Goal: Task Accomplishment & Management: Complete application form

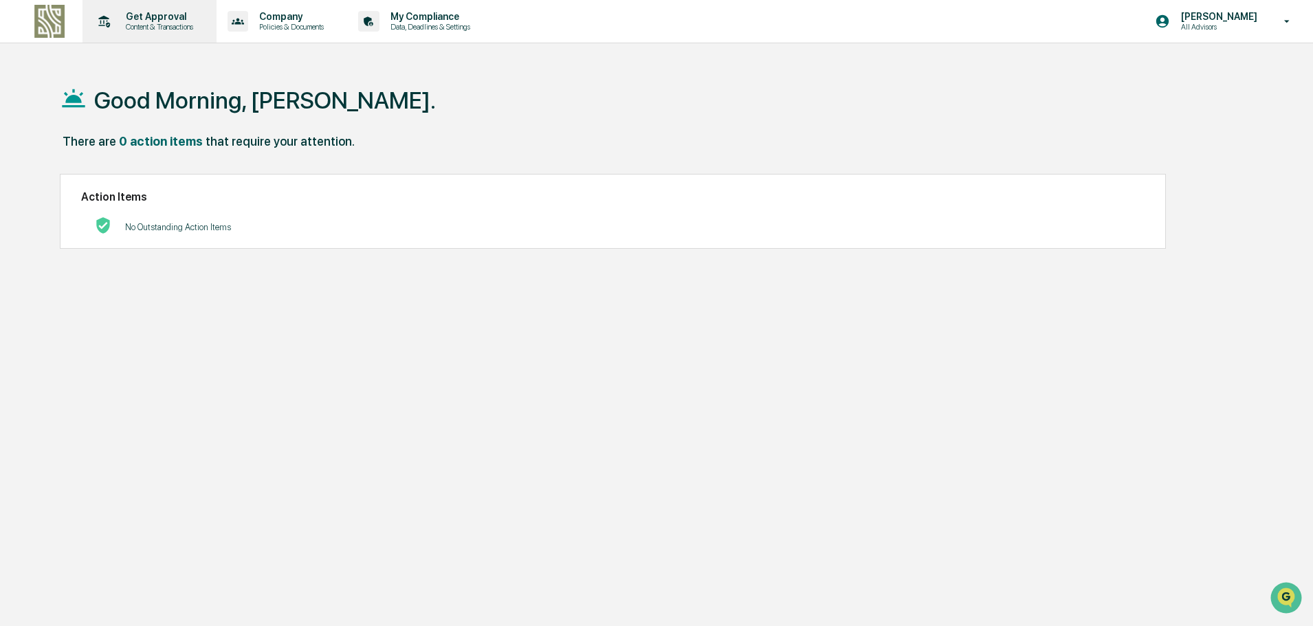
click at [147, 11] on p "Get Approval" at bounding box center [157, 16] width 85 height 11
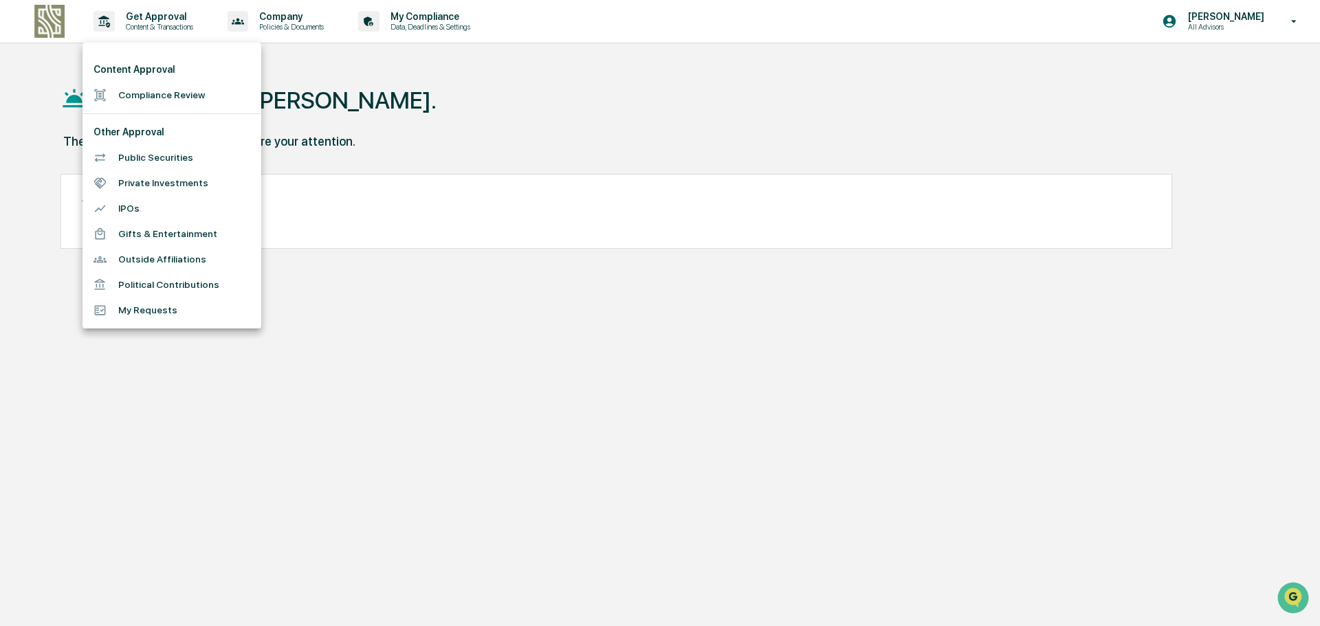
click at [139, 93] on li "Compliance Review" at bounding box center [171, 94] width 179 height 25
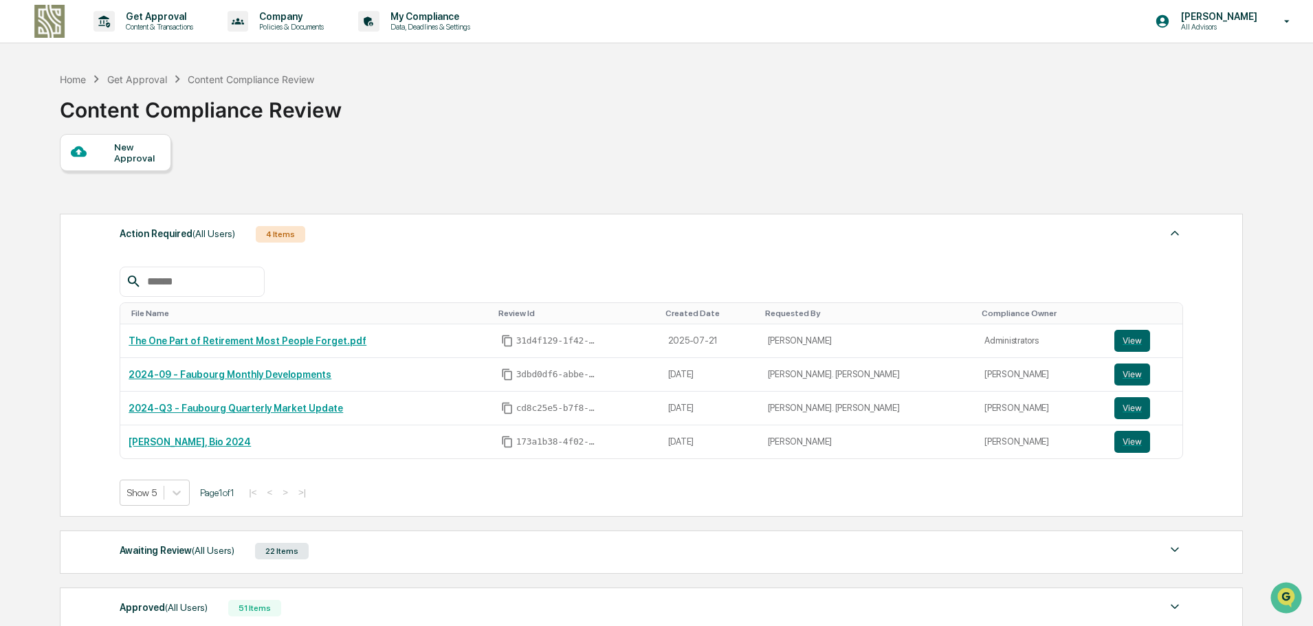
click at [139, 145] on div "New Approval" at bounding box center [137, 153] width 46 height 22
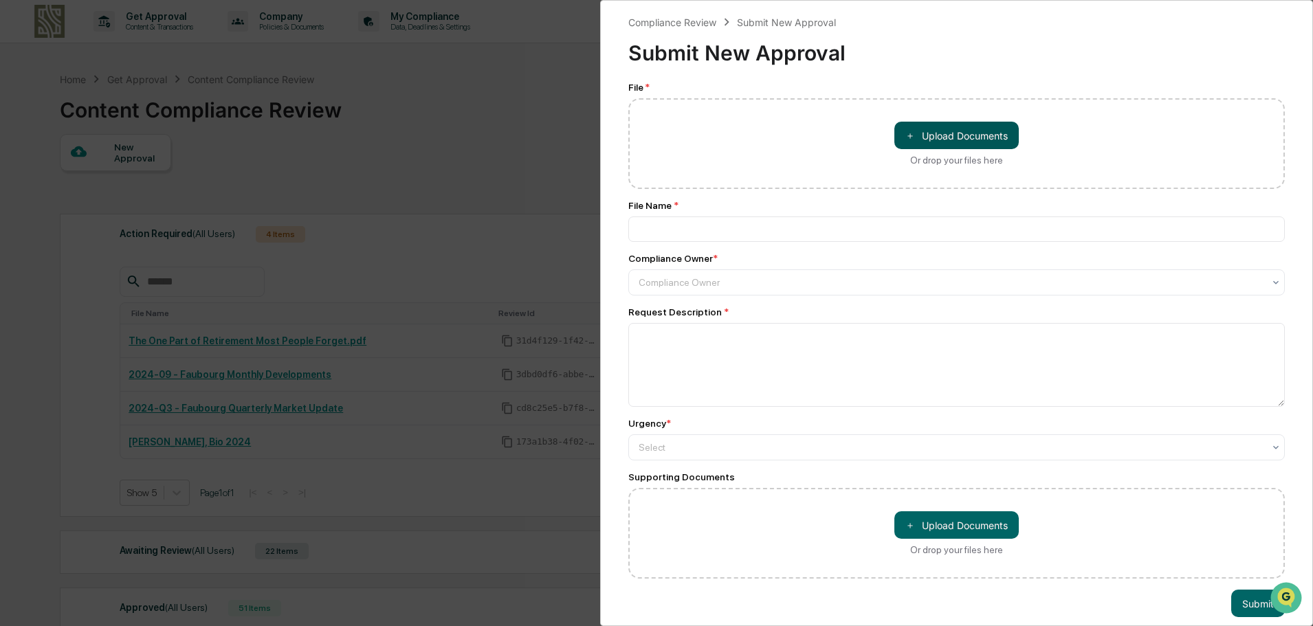
click at [934, 130] on button "＋ Upload Documents" at bounding box center [956, 135] width 124 height 27
type input "**********"
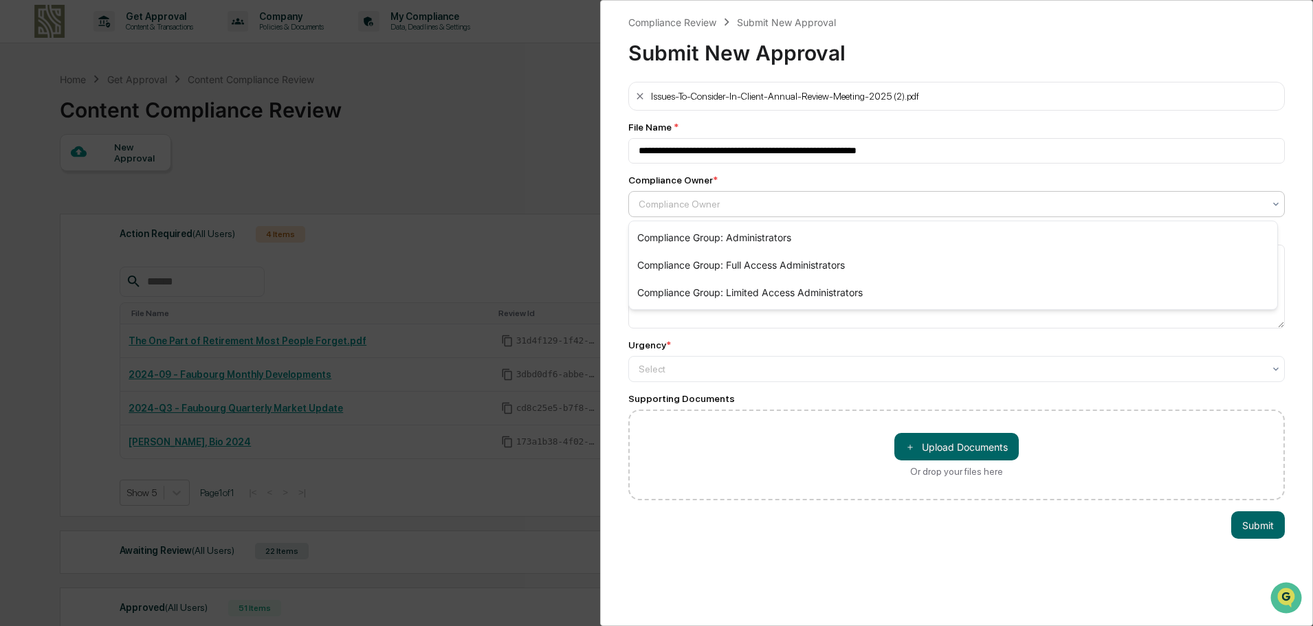
click at [808, 210] on div at bounding box center [951, 204] width 625 height 14
click at [808, 235] on div "Compliance Group: Administrators" at bounding box center [953, 237] width 648 height 27
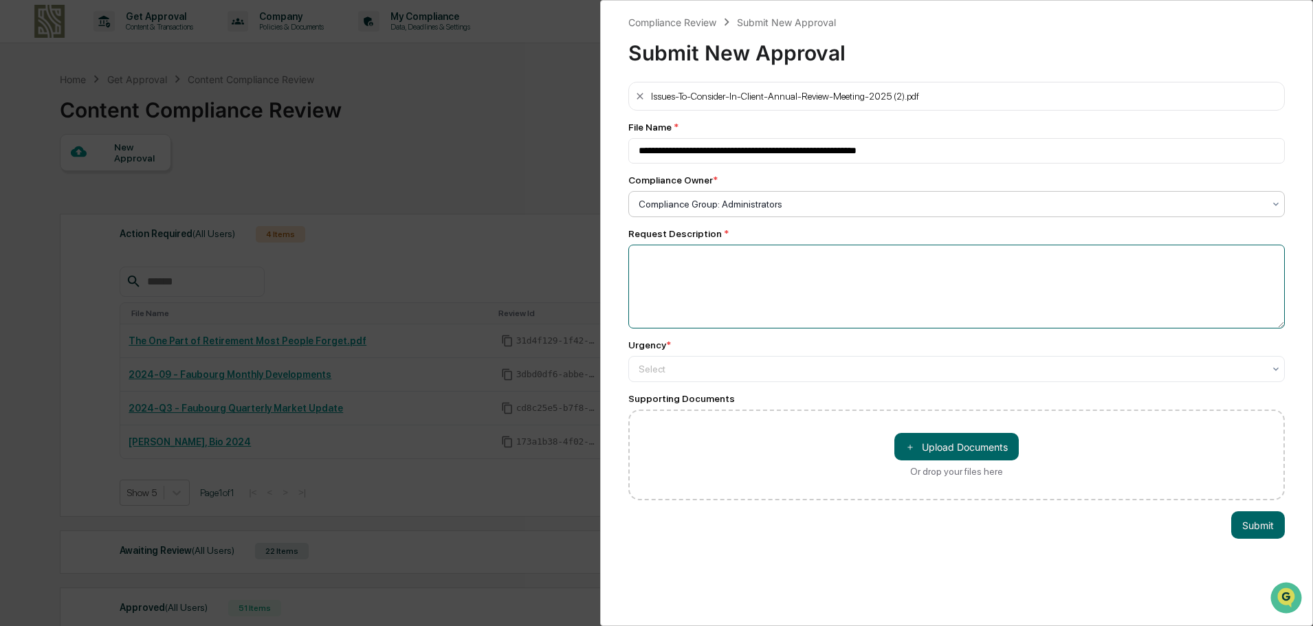
click at [797, 285] on textarea at bounding box center [956, 287] width 657 height 84
type textarea "**********"
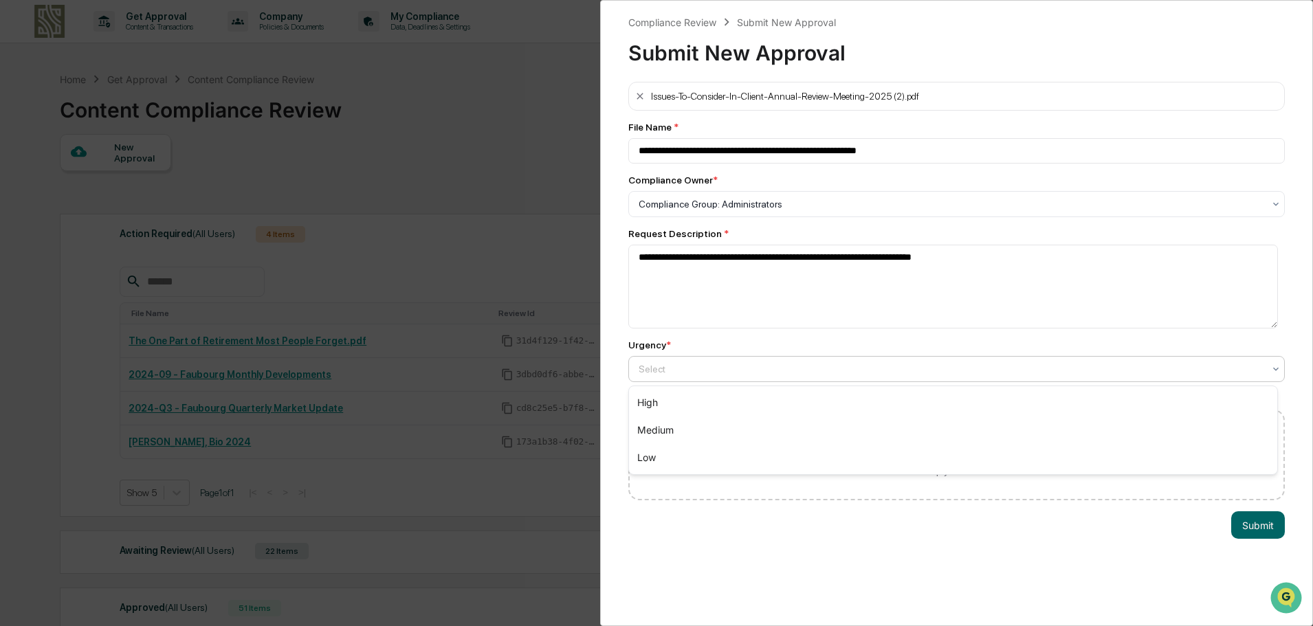
click at [803, 368] on div at bounding box center [951, 369] width 625 height 14
click at [817, 394] on div "High" at bounding box center [953, 402] width 648 height 27
click at [1248, 521] on button "Submit" at bounding box center [1258, 524] width 54 height 27
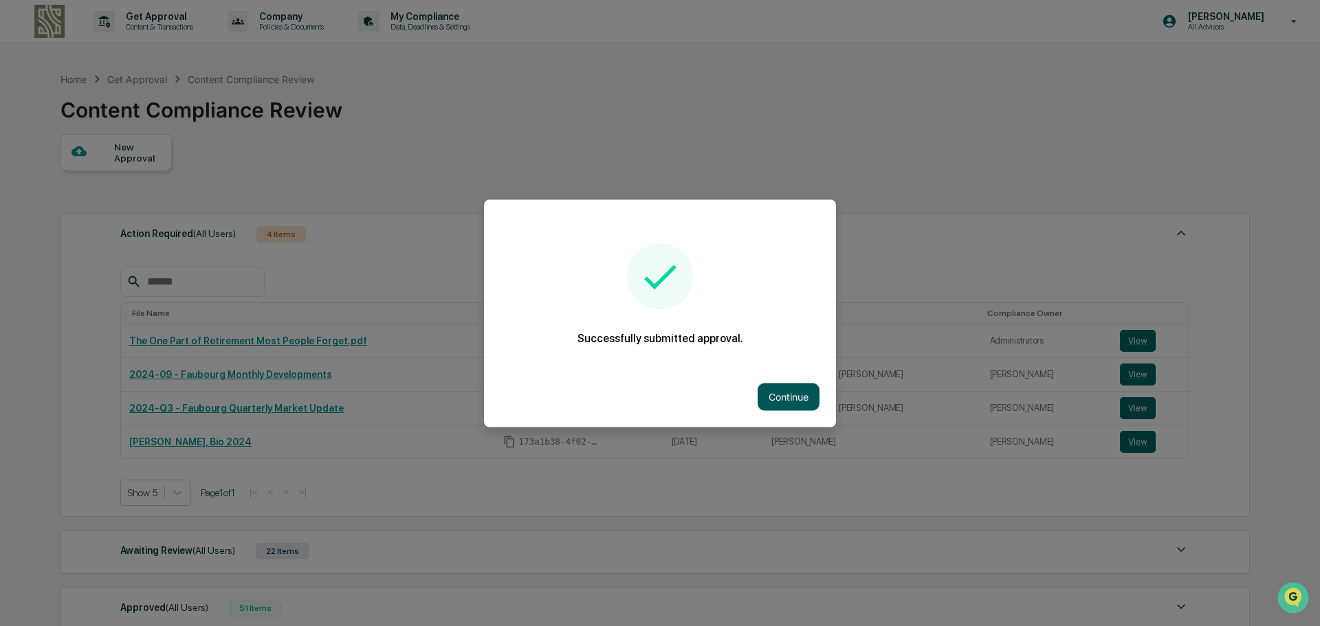
click at [778, 407] on button "Continue" at bounding box center [789, 396] width 62 height 27
